Goal: Complete application form

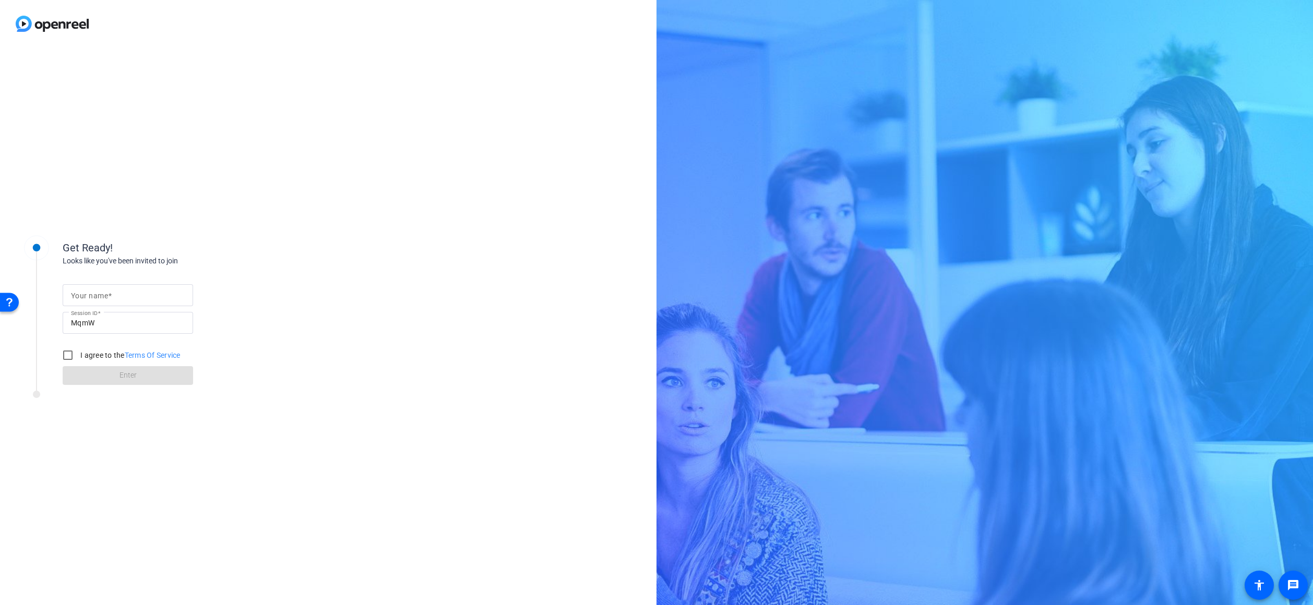
click at [106, 293] on mat-label "Your name" at bounding box center [89, 296] width 37 height 8
click at [106, 293] on input "Your name" at bounding box center [128, 295] width 114 height 13
type input "[PERSON_NAME]"
click at [68, 354] on input "I agree to the Terms Of Service" at bounding box center [67, 355] width 21 height 21
checkbox input "true"
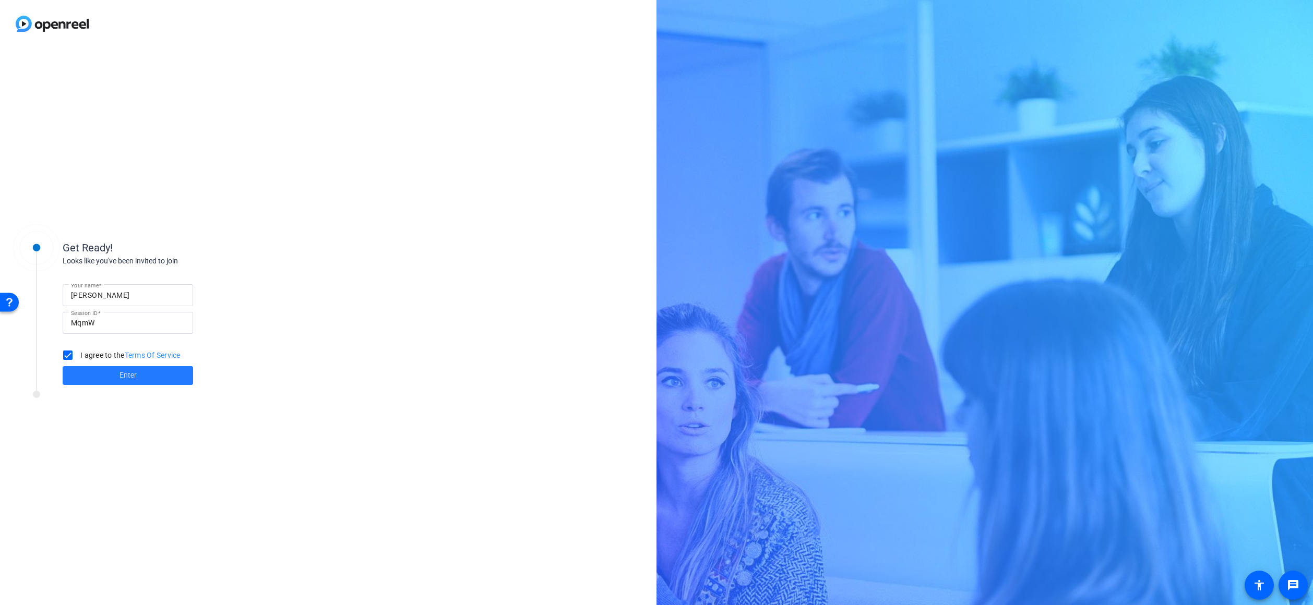
click at [114, 375] on span at bounding box center [128, 375] width 130 height 25
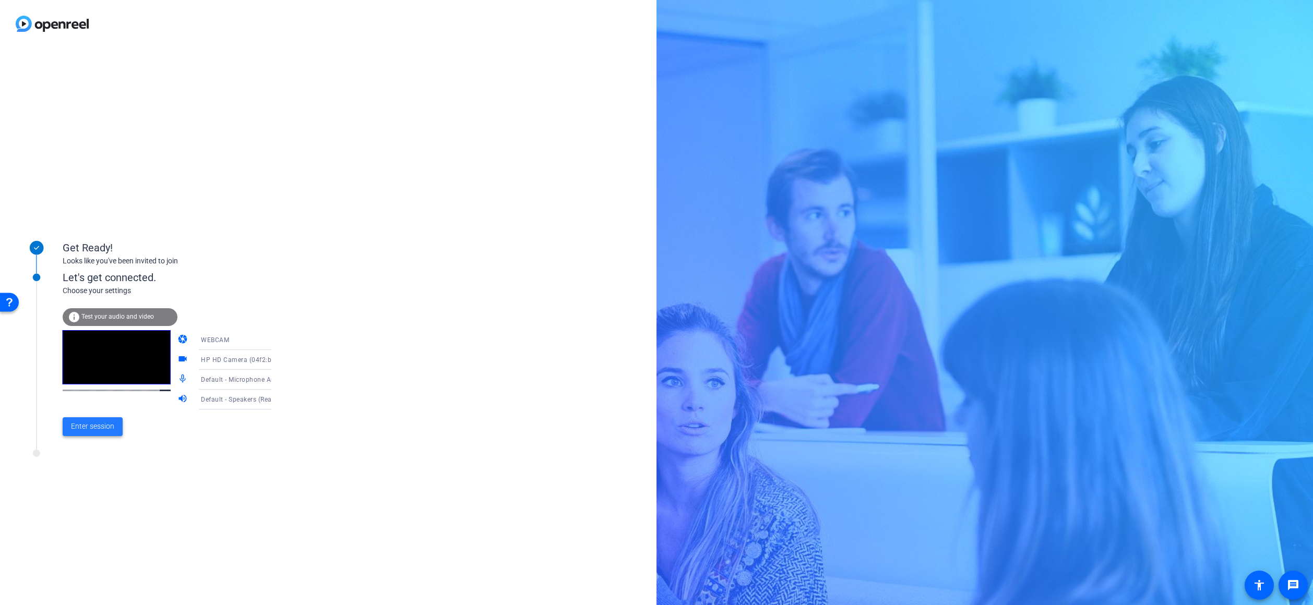
click at [87, 434] on span at bounding box center [93, 426] width 60 height 25
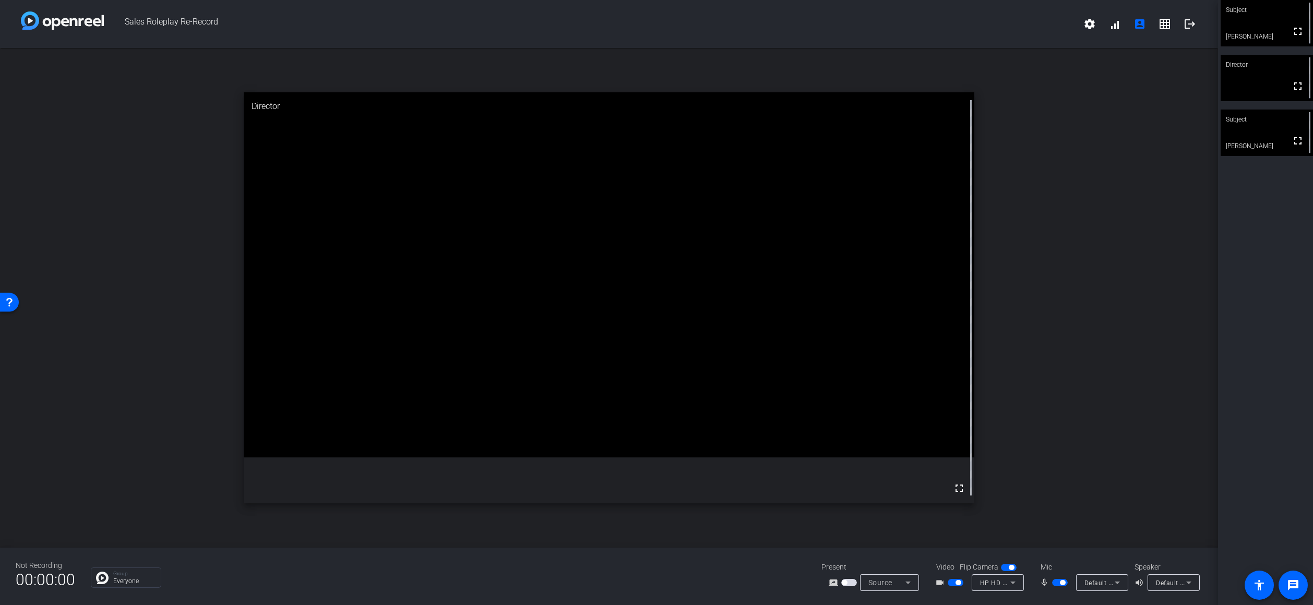
click at [1281, 425] on div "Subject fullscreen [PERSON_NAME] Director fullscreen Subject fullscreen [PERSON…" at bounding box center [1265, 302] width 95 height 605
